Goal: Transaction & Acquisition: Purchase product/service

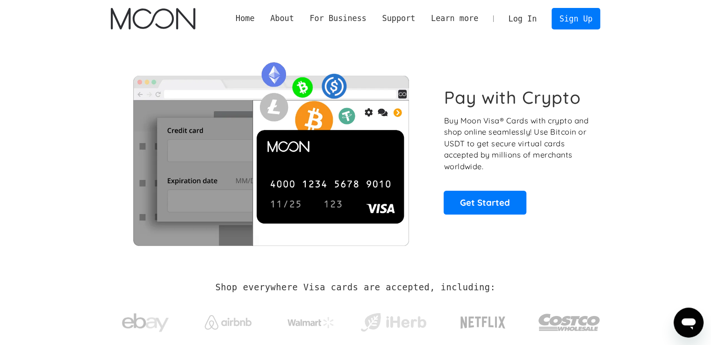
click at [523, 19] on link "Log In" at bounding box center [522, 18] width 44 height 21
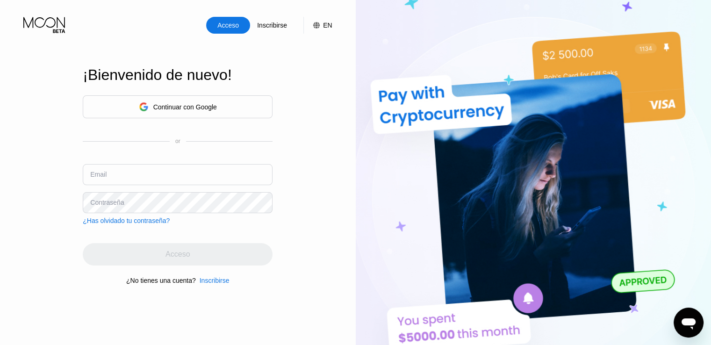
click at [250, 107] on div "Continuar con Google" at bounding box center [178, 106] width 190 height 23
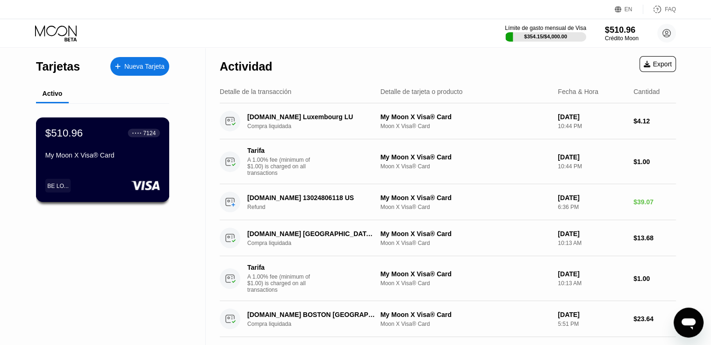
click at [114, 142] on div "$510.96 ● ● ● ● 7124 My Moon X Visa® Card" at bounding box center [102, 145] width 114 height 36
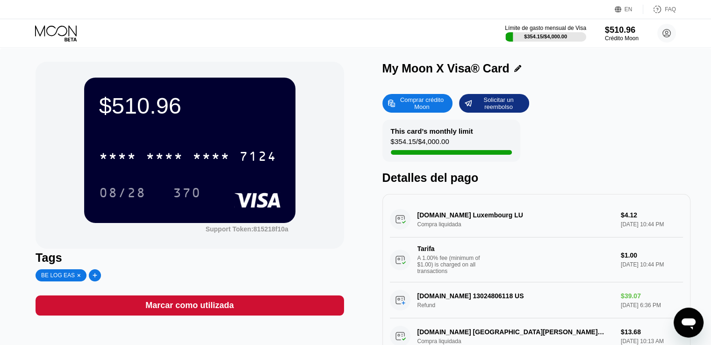
click at [423, 100] on div "Comprar crédito Moon" at bounding box center [421, 103] width 51 height 15
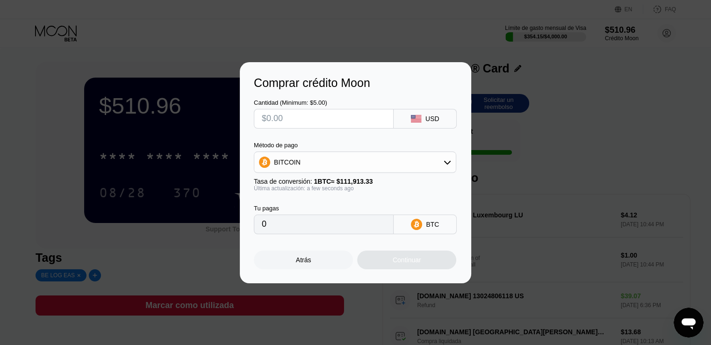
click at [310, 118] on input "text" at bounding box center [324, 118] width 124 height 19
type input "$1"
type input "0.00000894"
type input "$12"
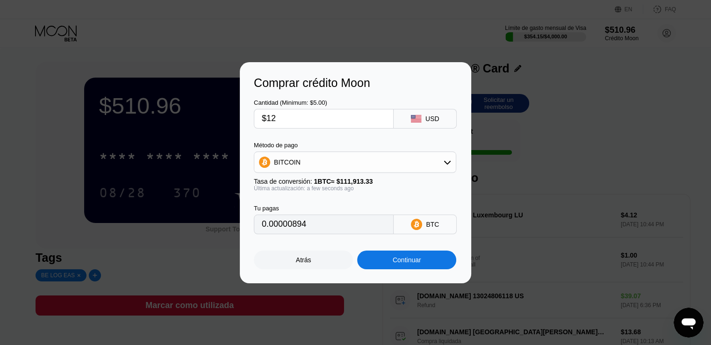
type input "0.00010723"
type input "$124"
type input "0.00110801"
type input "$1247"
type input "0.01114256"
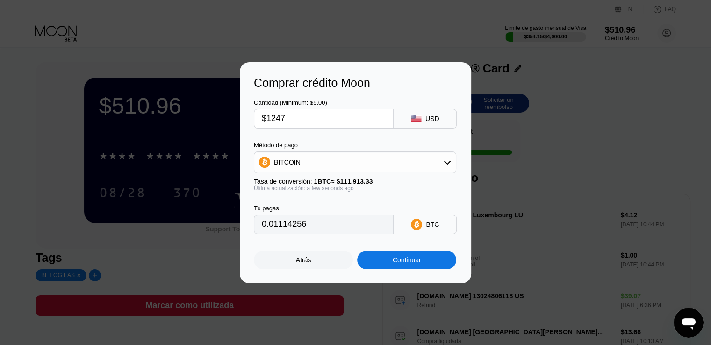
type input "$1247"
click at [377, 168] on div "BITCOIN" at bounding box center [354, 162] width 201 height 19
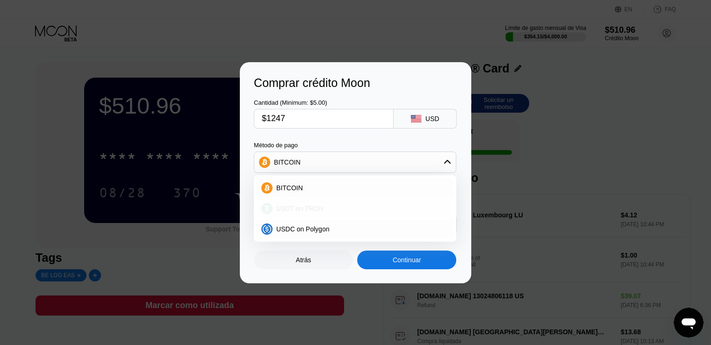
click at [304, 209] on span "USDT on TRON" at bounding box center [299, 208] width 47 height 7
type input "1259.60"
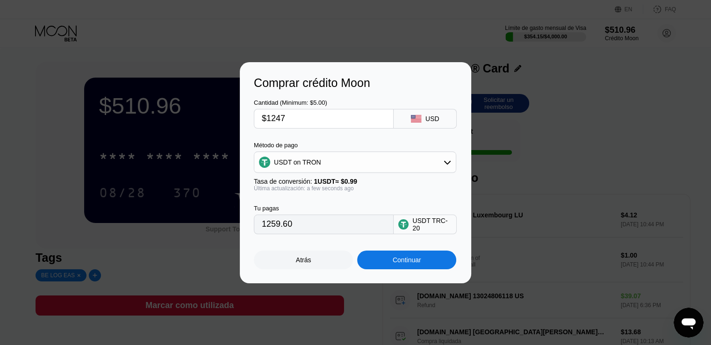
click at [398, 259] on div "Continuar" at bounding box center [406, 259] width 28 height 7
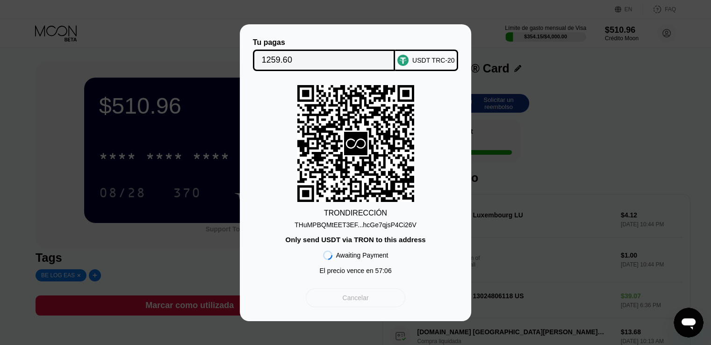
click at [356, 302] on div "Cancelar" at bounding box center [355, 297] width 26 height 8
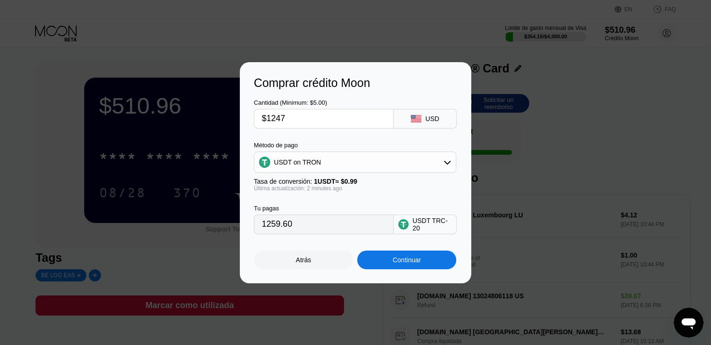
click at [292, 118] on input "$1247" at bounding box center [324, 118] width 124 height 19
type input "$1"
type input "0.00"
click at [292, 118] on input "text" at bounding box center [324, 118] width 124 height 19
type input "$5"
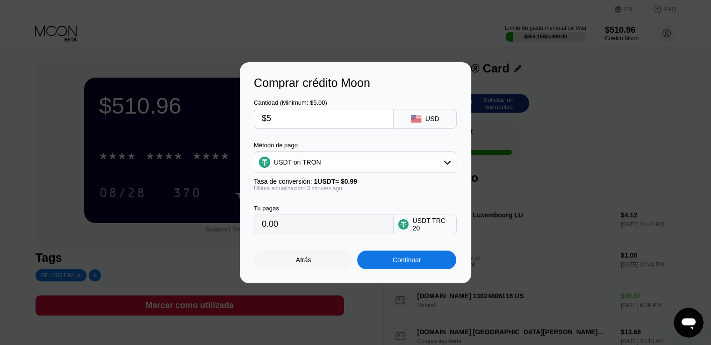
type input "5.05"
type input "$500"
type input "505.05"
type input "$500"
click at [391, 263] on div "Continuar" at bounding box center [406, 259] width 99 height 19
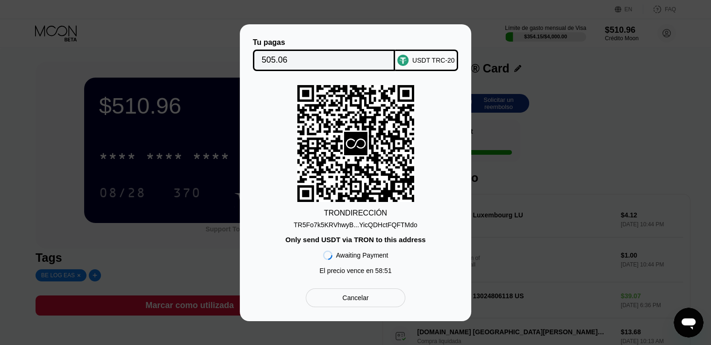
click at [370, 224] on div "TR5Fo7k5KRVhwyB...YicQDHctFQFTMdo" at bounding box center [355, 224] width 124 height 7
click at [373, 226] on div "TR5Fo7k5KRVhwyB...YicQDHctFQFTMdo" at bounding box center [355, 224] width 124 height 7
click at [361, 223] on div "TR5Fo7k5KRVhwyB...YicQDHctFQFTMdo" at bounding box center [355, 224] width 124 height 7
click at [551, 176] on div "Tu pagas 505.06 USDT TRC-20 TRON DIRECCIÓN TR5Fo7k5KRVhwyB...YicQDHctFQFTMdo On…" at bounding box center [355, 172] width 711 height 297
click at [450, 152] on div "TRON DIRECCIÓN TR5Fo7k5KRVhwyB...YicQDHctFQFTMdo Only send USDT via TRON to thi…" at bounding box center [355, 182] width 203 height 194
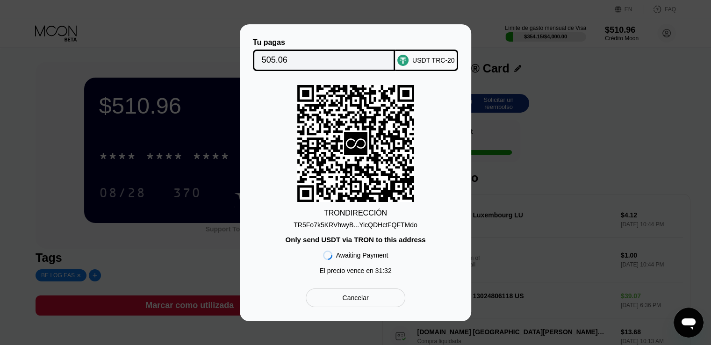
click at [435, 158] on div "TRON DIRECCIÓN TR5Fo7k5KRVhwyB...YicQDHctFQFTMdo Only send USDT via TRON to thi…" at bounding box center [355, 182] width 203 height 194
click at [411, 253] on div "TRON DIRECCIÓN TR5Fo7k5KRVhwyB...YicQDHctFQFTMdo Only send USDT via TRON to thi…" at bounding box center [355, 182] width 203 height 194
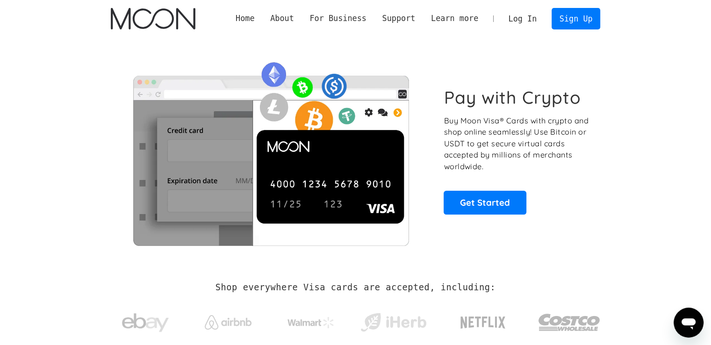
click at [525, 23] on link "Log In" at bounding box center [522, 18] width 44 height 21
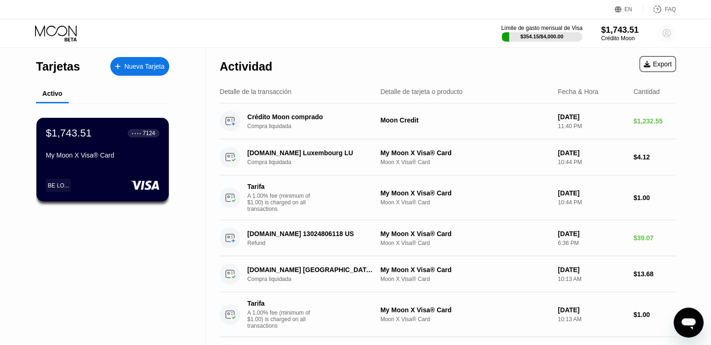
click at [663, 37] on circle at bounding box center [666, 33] width 19 height 19
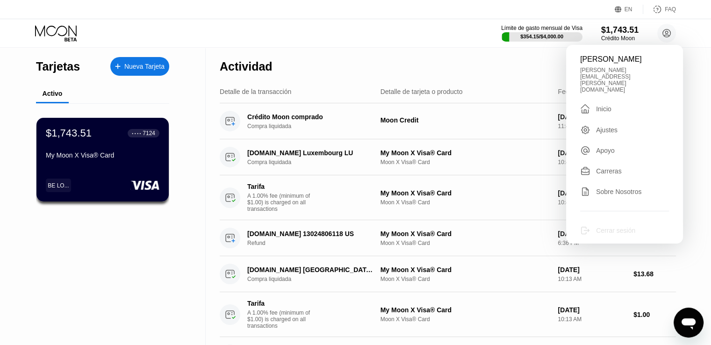
click at [605, 227] on div "Cerrar sesión" at bounding box center [615, 230] width 39 height 7
